Goal: Check status: Check status

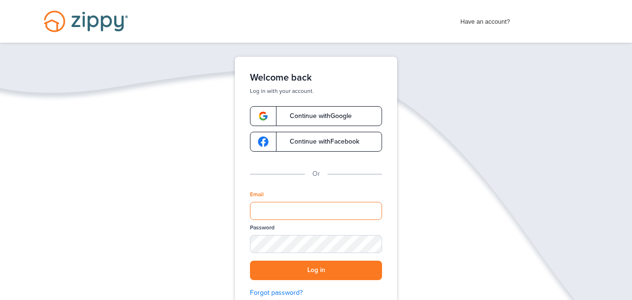
click at [280, 214] on input "Email" at bounding box center [316, 211] width 132 height 18
type input "**********"
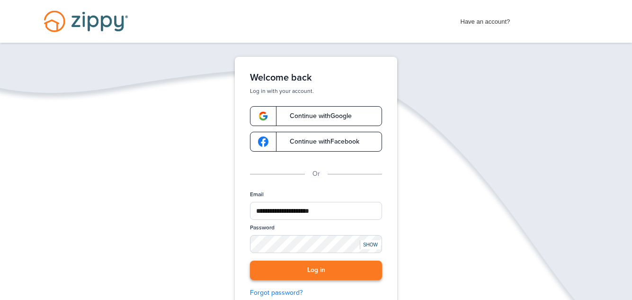
click at [286, 274] on button "Log in" at bounding box center [316, 269] width 132 height 19
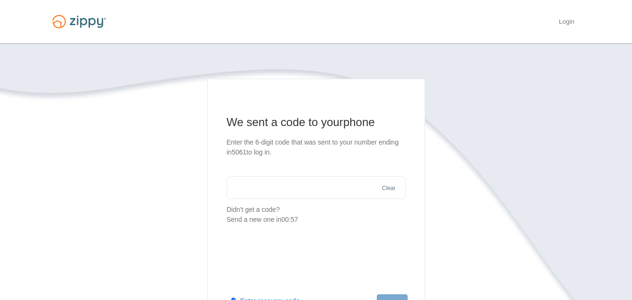
click at [234, 192] on input "text" at bounding box center [316, 187] width 179 height 23
type input "******"
click at [180, 230] on section "We sent a code to your phone Enter the 6-digit code that was sent to your numbe…" at bounding box center [316, 242] width 540 height 327
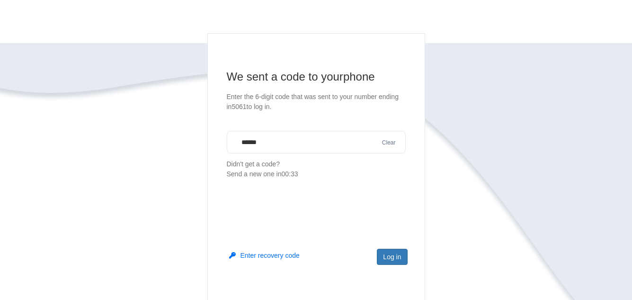
scroll to position [76, 0]
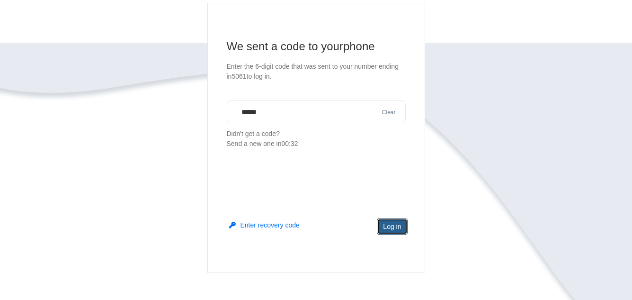
click at [391, 223] on button "Log in" at bounding box center [392, 226] width 30 height 16
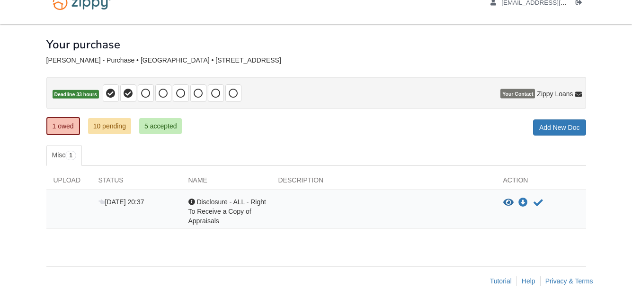
scroll to position [24, 0]
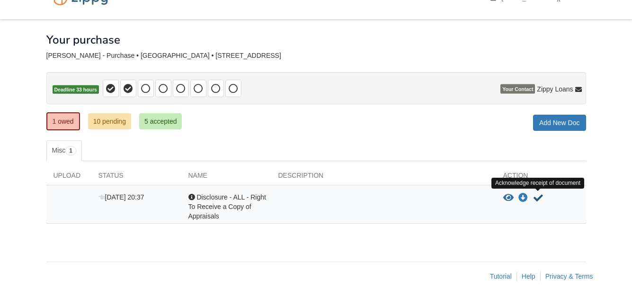
click at [538, 199] on icon "Acknowledge receipt of document" at bounding box center [538, 197] width 9 height 9
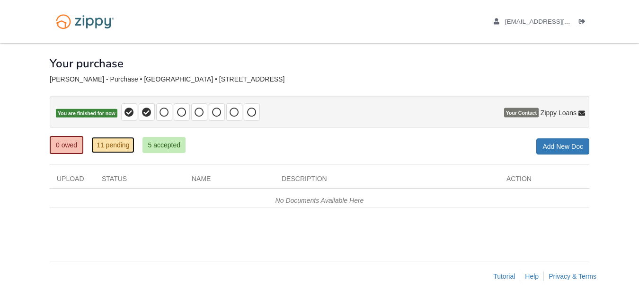
click at [123, 145] on link "11 pending" at bounding box center [112, 145] width 43 height 16
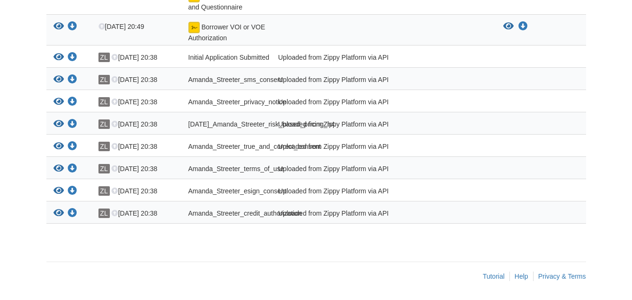
scroll to position [270, 0]
click at [36, 161] on body "[EMAIL_ADDRESS][DOMAIN_NAME] Logout" at bounding box center [316, 18] width 632 height 563
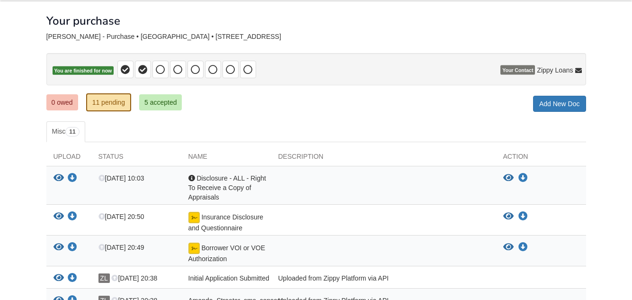
scroll to position [62, 0]
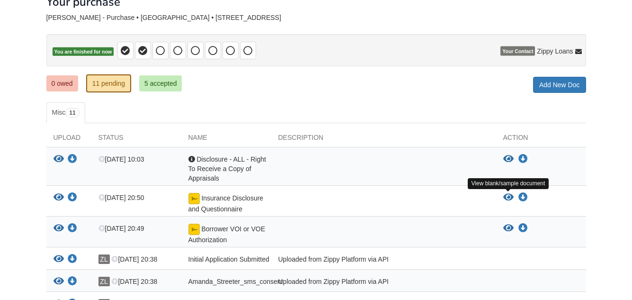
click at [504, 196] on icon "View Insurance Disclosure and Questionnaire" at bounding box center [508, 197] width 10 height 9
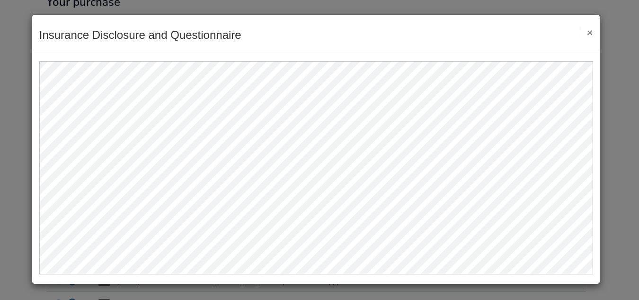
click at [590, 29] on button "×" at bounding box center [587, 32] width 11 height 10
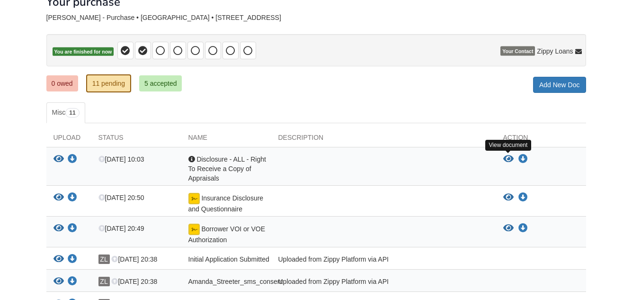
click at [511, 159] on icon "View Disclosure - ALL - Right To Receive a Copy of Appraisals" at bounding box center [508, 158] width 10 height 9
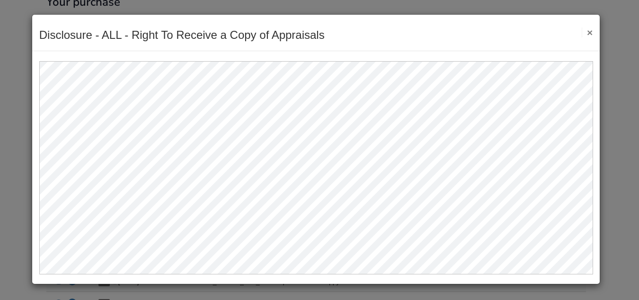
click at [591, 34] on button "×" at bounding box center [587, 32] width 11 height 10
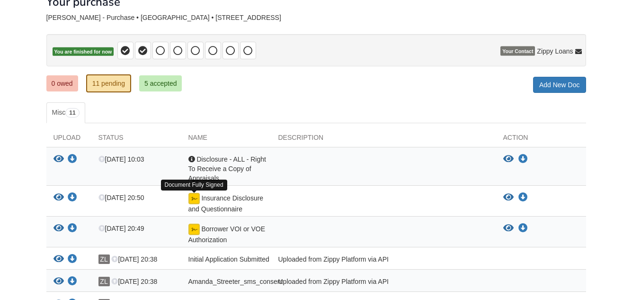
click at [194, 198] on img at bounding box center [193, 198] width 11 height 11
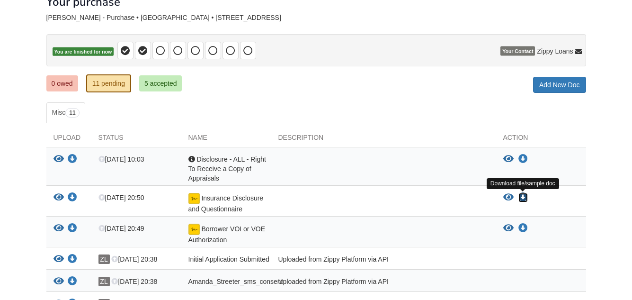
click at [523, 198] on icon "Download Insurance Disclosure and Questionnaire" at bounding box center [522, 197] width 9 height 9
